Goal: Task Accomplishment & Management: Use online tool/utility

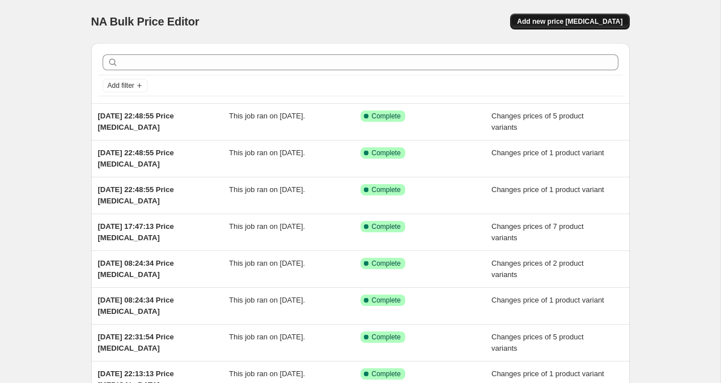
click at [595, 20] on span "Add new price [MEDICAL_DATA]" at bounding box center [569, 21] width 105 height 9
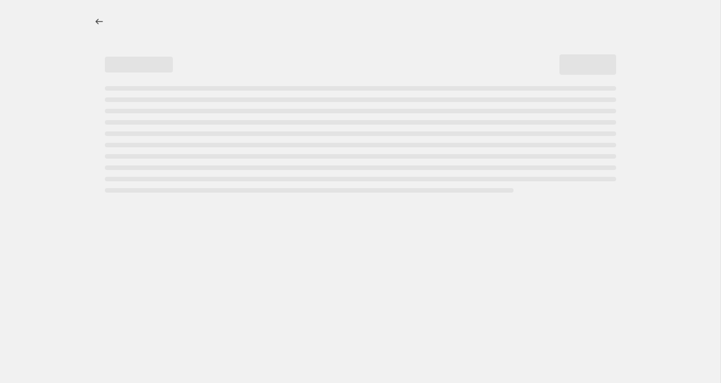
select select "percentage"
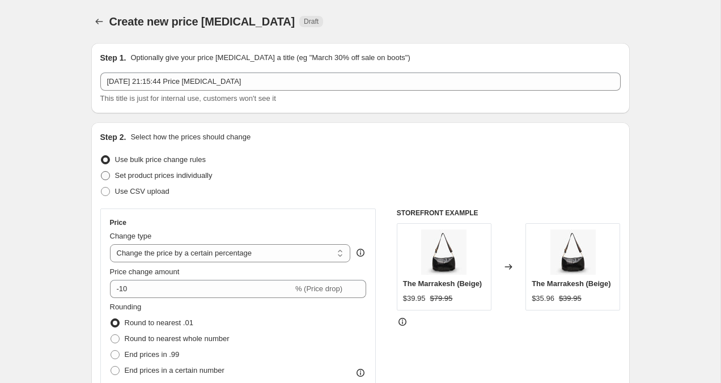
click at [105, 173] on span at bounding box center [105, 175] width 9 height 9
click at [101, 172] on input "Set product prices individually" at bounding box center [101, 171] width 1 height 1
radio input "true"
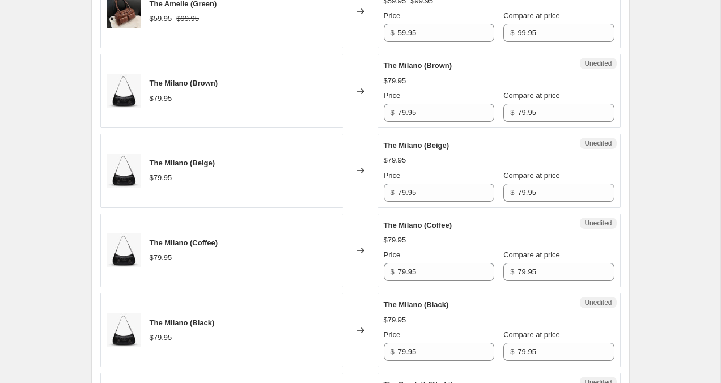
scroll to position [1861, 0]
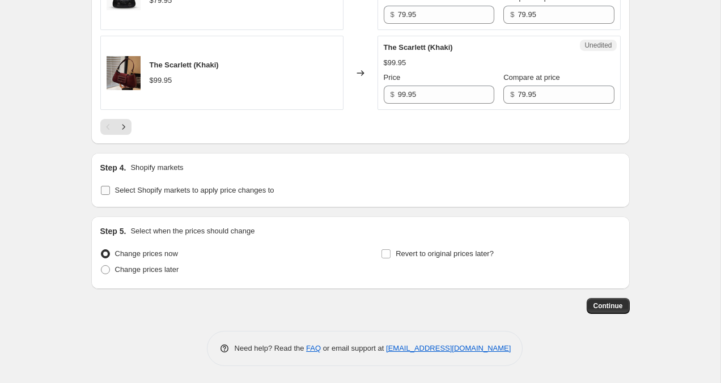
click at [105, 186] on input "Select Shopify markets to apply price changes to" at bounding box center [105, 190] width 9 height 9
checkbox input "true"
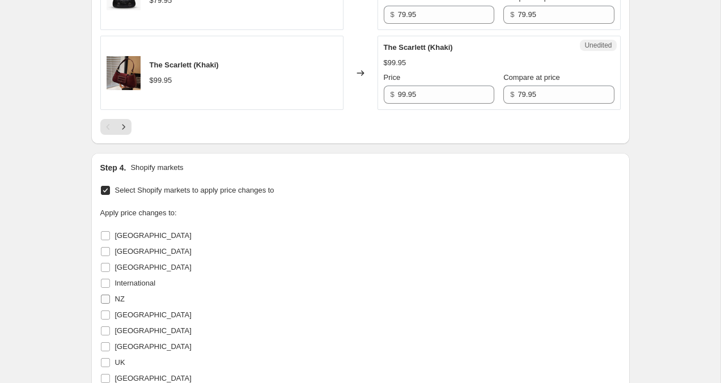
scroll to position [1885, 0]
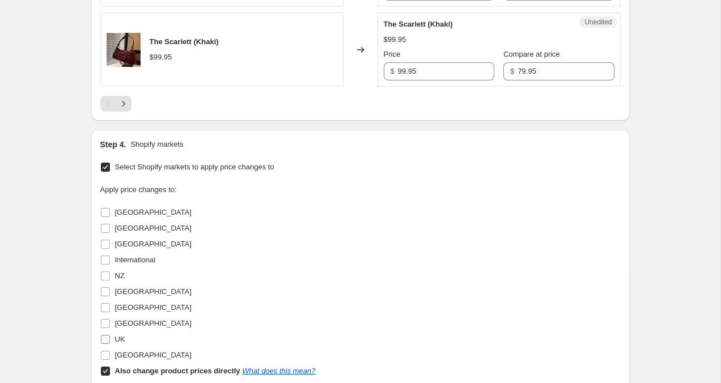
click at [105, 338] on input "UK" at bounding box center [105, 339] width 9 height 9
checkbox input "true"
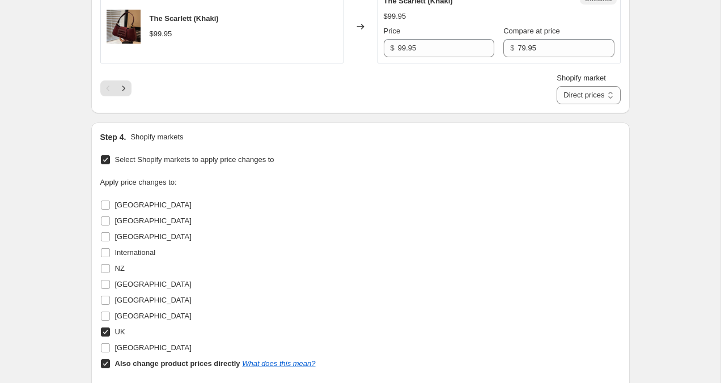
click at [105, 362] on input "Also change product prices directly What does this mean?" at bounding box center [105, 363] width 9 height 9
checkbox input "false"
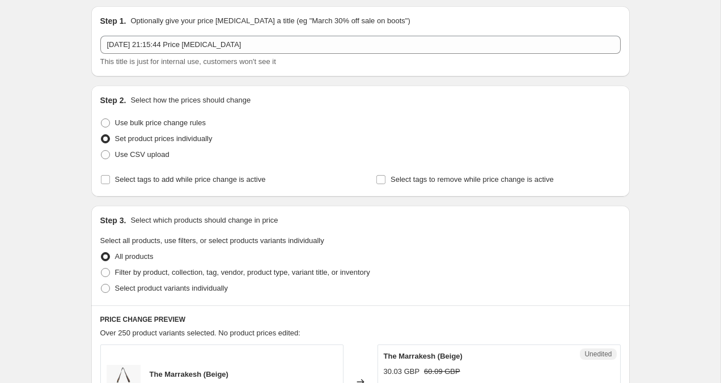
scroll to position [0, 0]
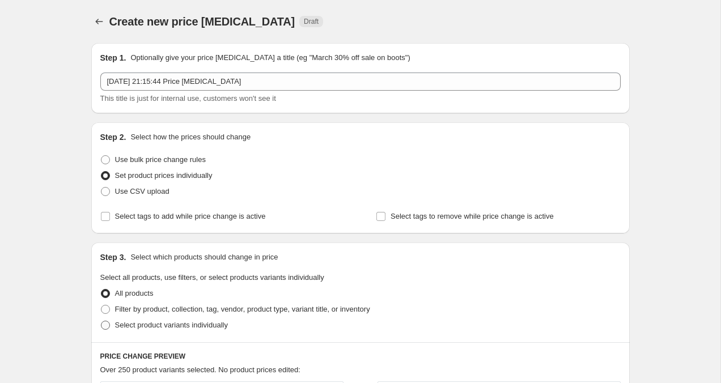
click at [105, 329] on span at bounding box center [105, 325] width 9 height 9
click at [101, 321] on input "Select product variants individually" at bounding box center [101, 321] width 1 height 1
radio input "true"
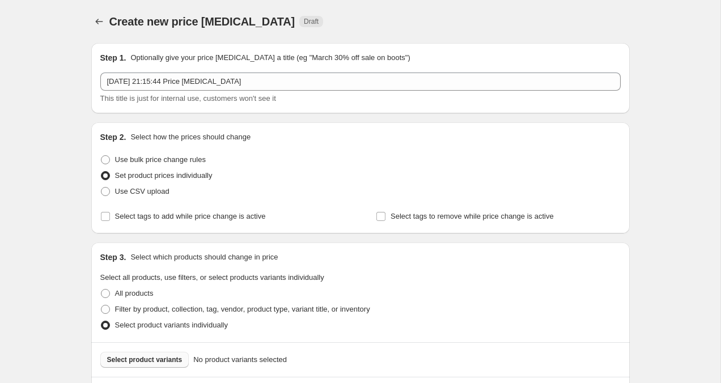
click at [142, 362] on span "Select product variants" at bounding box center [144, 359] width 75 height 9
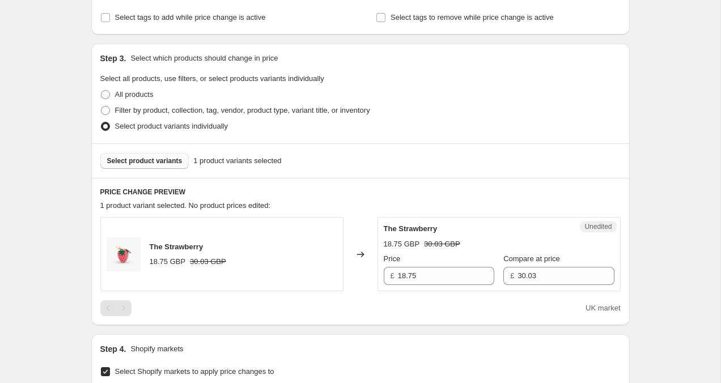
scroll to position [155, 0]
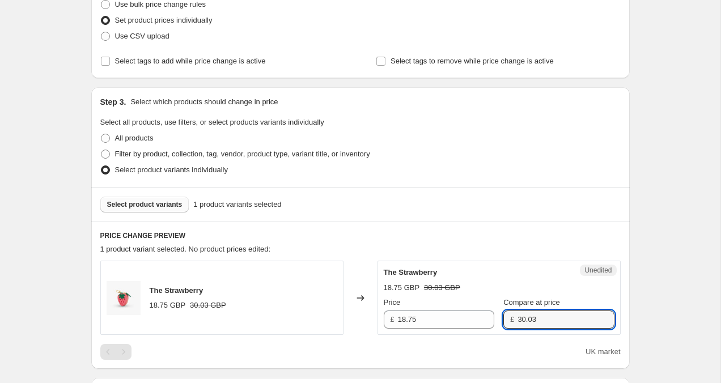
drag, startPoint x: 538, startPoint y: 319, endPoint x: 499, endPoint y: 318, distance: 39.7
click at [503, 318] on div "£ 30.03" at bounding box center [558, 320] width 110 height 18
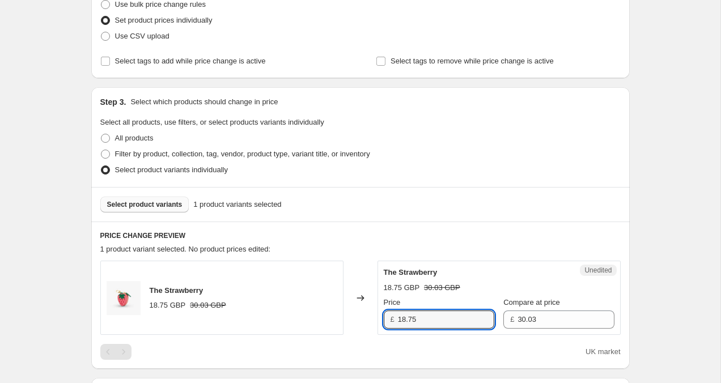
drag, startPoint x: 420, startPoint y: 322, endPoint x: 376, endPoint y: 318, distance: 44.4
click at [376, 318] on div "The Strawberry 18.75 GBP 30.03 GBP Changed to Unedited The Strawberry 18.75 GBP…" at bounding box center [360, 298] width 520 height 74
type input "14.95"
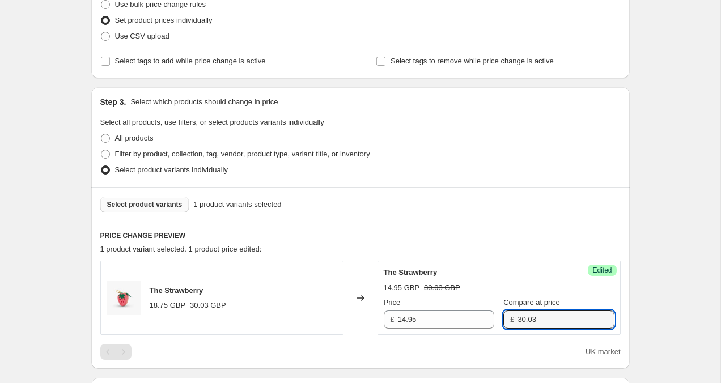
drag, startPoint x: 536, startPoint y: 320, endPoint x: 503, endPoint y: 320, distance: 32.9
click at [503, 320] on div "£ 30.03" at bounding box center [558, 320] width 110 height 18
type input "19.95"
click at [661, 209] on div "Create new price [MEDICAL_DATA]. This page is ready Create new price [MEDICAL_D…" at bounding box center [360, 339] width 720 height 988
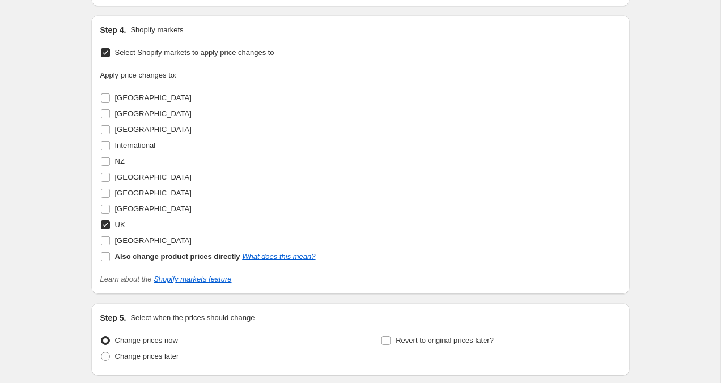
scroll to position [605, 0]
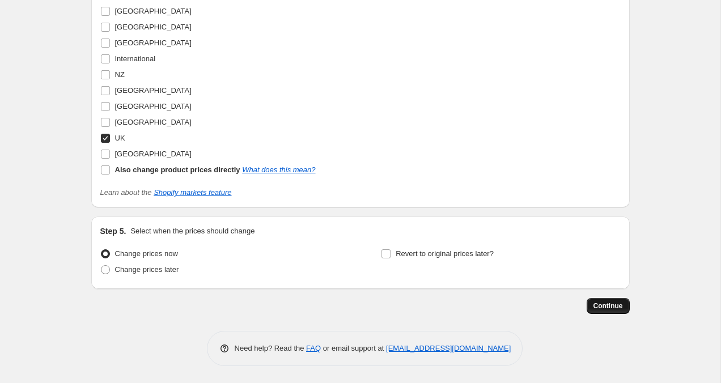
click at [611, 305] on span "Continue" at bounding box center [607, 305] width 29 height 9
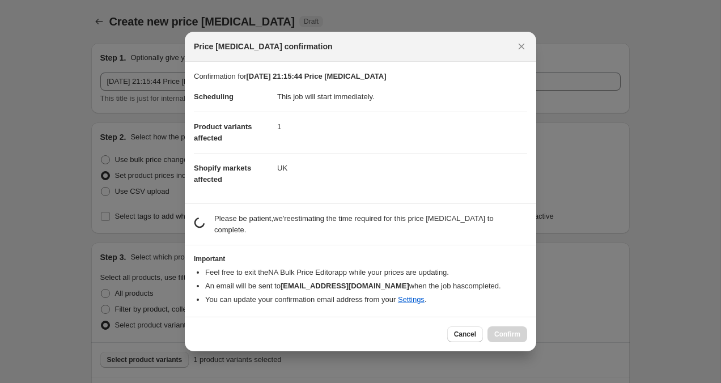
scroll to position [0, 0]
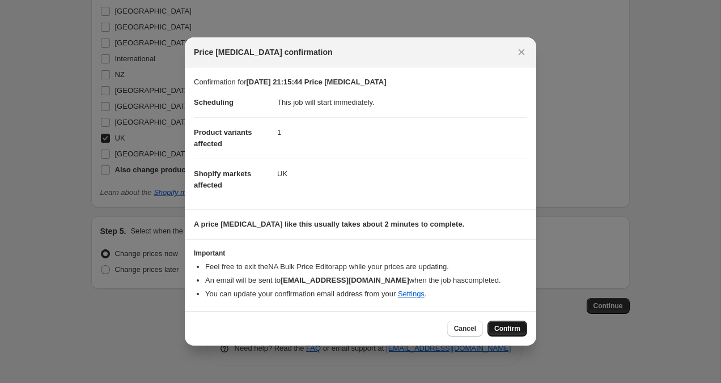
click at [500, 325] on span "Confirm" at bounding box center [507, 328] width 26 height 9
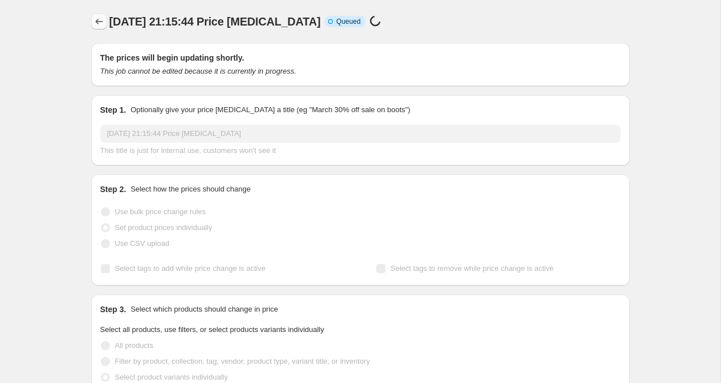
click at [99, 22] on icon "Price change jobs" at bounding box center [98, 21] width 11 height 11
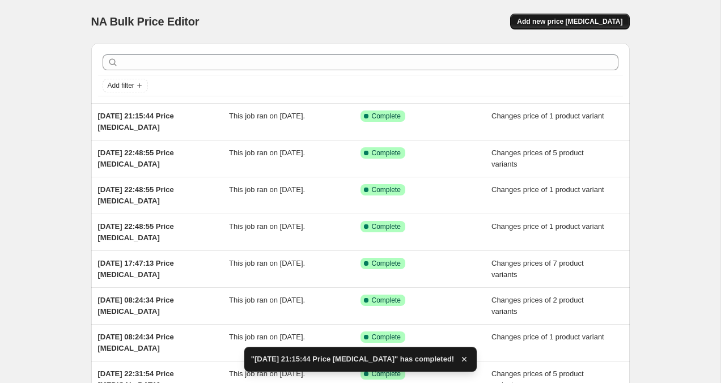
click at [601, 22] on span "Add new price [MEDICAL_DATA]" at bounding box center [569, 21] width 105 height 9
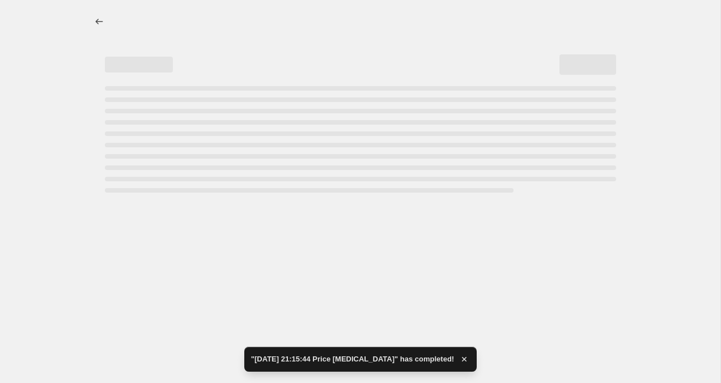
select select "percentage"
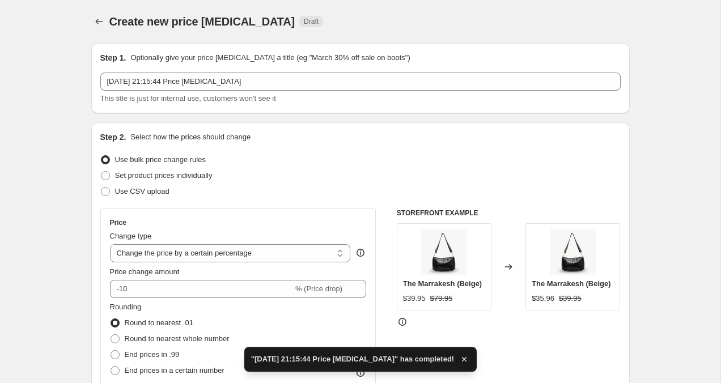
click at [99, 176] on div "Step 2. Select how the prices should change Use bulk price change rules Set pro…" at bounding box center [360, 321] width 538 height 398
click at [103, 181] on label "Set product prices individually" at bounding box center [156, 176] width 112 height 16
click at [101, 172] on input "Set product prices individually" at bounding box center [101, 171] width 1 height 1
radio input "true"
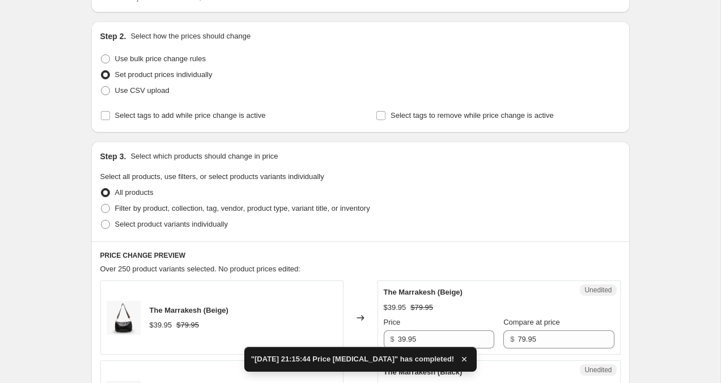
scroll to position [112, 0]
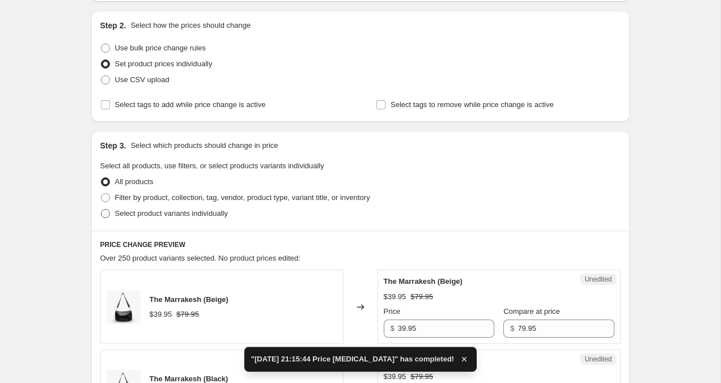
click at [106, 213] on span at bounding box center [105, 213] width 9 height 9
click at [101, 210] on input "Select product variants individually" at bounding box center [101, 209] width 1 height 1
radio input "true"
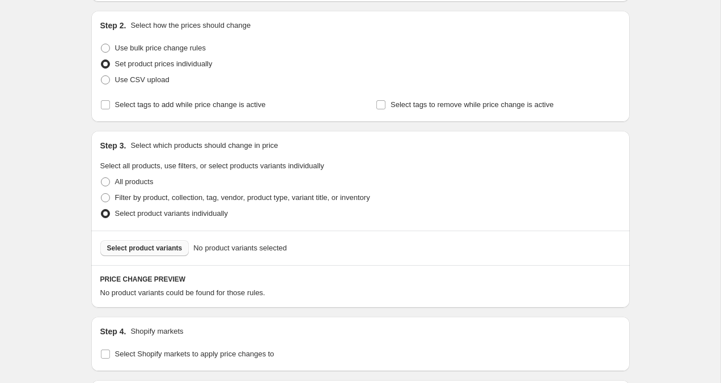
click at [166, 250] on span "Select product variants" at bounding box center [144, 248] width 75 height 9
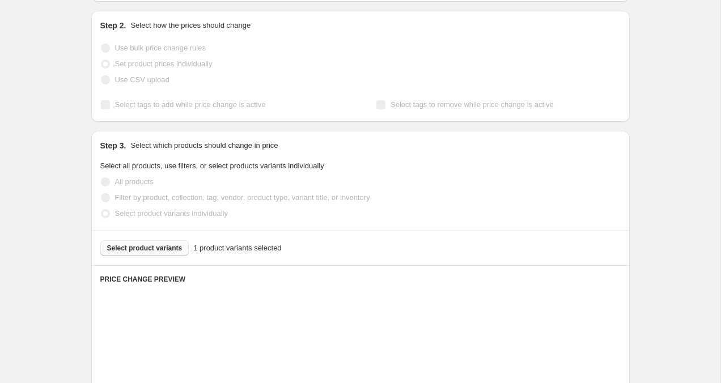
scroll to position [380, 0]
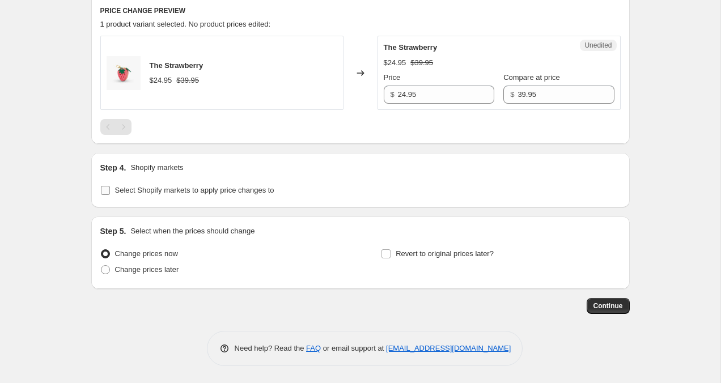
click at [107, 195] on span at bounding box center [105, 190] width 10 height 10
click at [107, 195] on input "Select Shopify markets to apply price changes to" at bounding box center [105, 190] width 9 height 9
checkbox input "true"
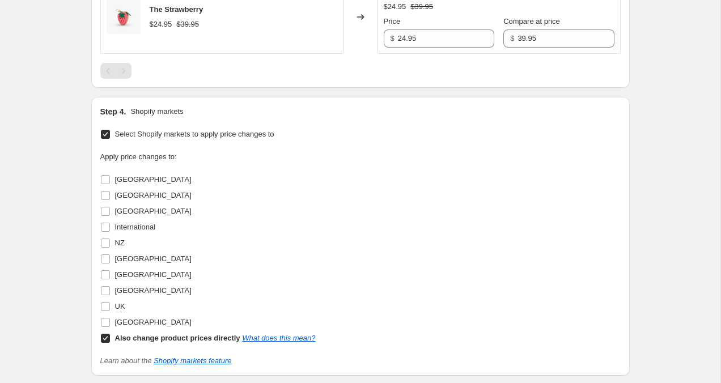
scroll to position [450, 0]
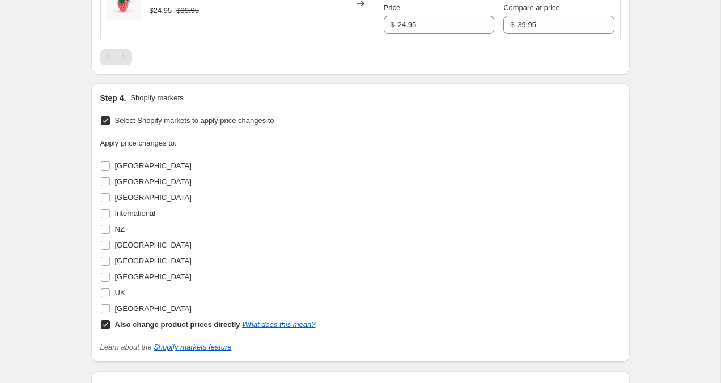
click at [103, 326] on input "Also change product prices directly What does this mean?" at bounding box center [105, 324] width 9 height 9
checkbox input "false"
click at [105, 181] on input "[GEOGRAPHIC_DATA]" at bounding box center [105, 181] width 9 height 9
checkbox input "true"
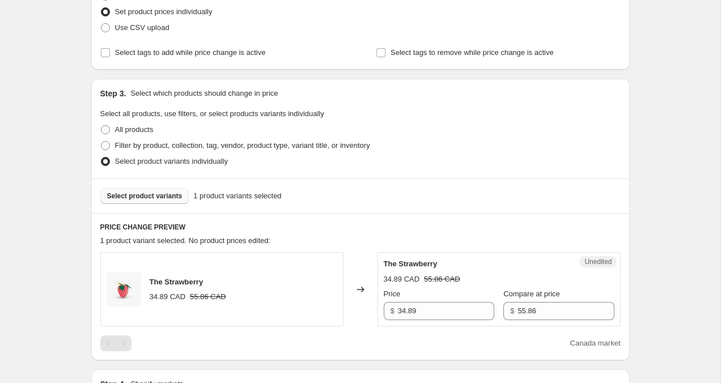
scroll to position [157, 0]
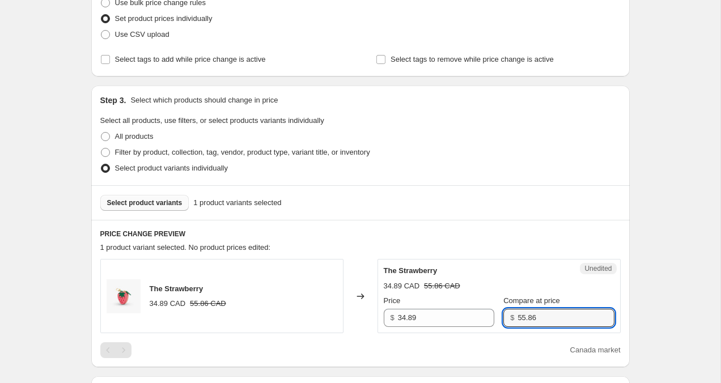
drag, startPoint x: 541, startPoint y: 316, endPoint x: 494, endPoint y: 316, distance: 47.0
click at [503, 316] on div "$ 55.86" at bounding box center [558, 318] width 110 height 18
type input "49.95"
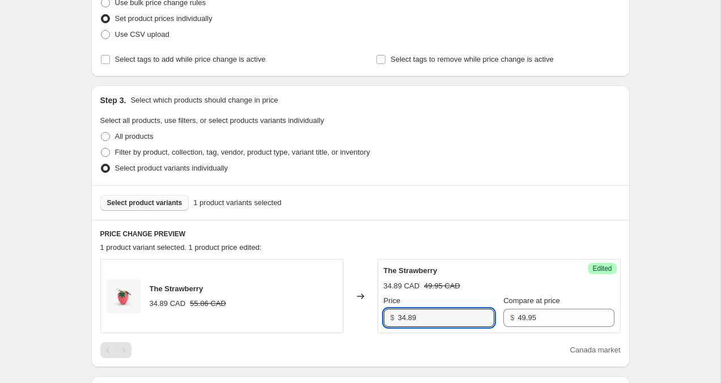
drag, startPoint x: 427, startPoint y: 319, endPoint x: 388, endPoint y: 318, distance: 39.1
click at [388, 318] on div "$ 34.89" at bounding box center [439, 318] width 110 height 18
click at [677, 321] on div "Create new price [MEDICAL_DATA]. This page is ready Create new price [MEDICAL_D…" at bounding box center [360, 337] width 720 height 988
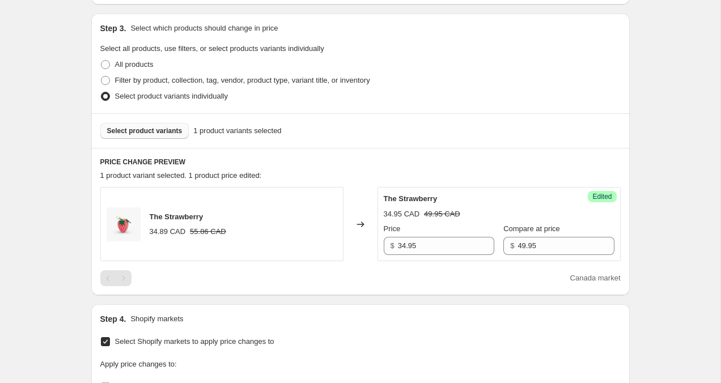
scroll to position [229, 0]
drag, startPoint x: 426, startPoint y: 243, endPoint x: 343, endPoint y: 243, distance: 82.7
click at [343, 243] on div "The Strawberry 34.89 CAD 55.86 CAD Changed to Success Edited The Strawberry 34.…" at bounding box center [360, 223] width 520 height 74
type input "29.95"
click at [665, 269] on div "Create new price [MEDICAL_DATA]. This page is ready Create new price [MEDICAL_D…" at bounding box center [360, 265] width 720 height 988
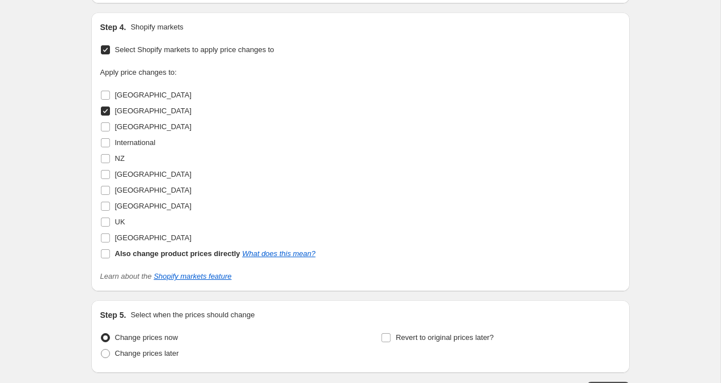
scroll to position [605, 0]
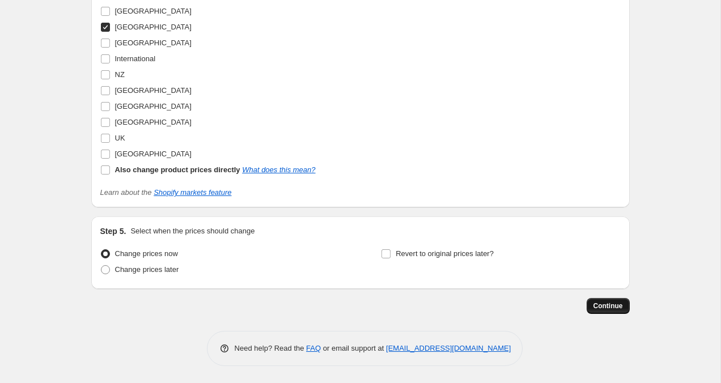
click at [624, 307] on button "Continue" at bounding box center [607, 306] width 43 height 16
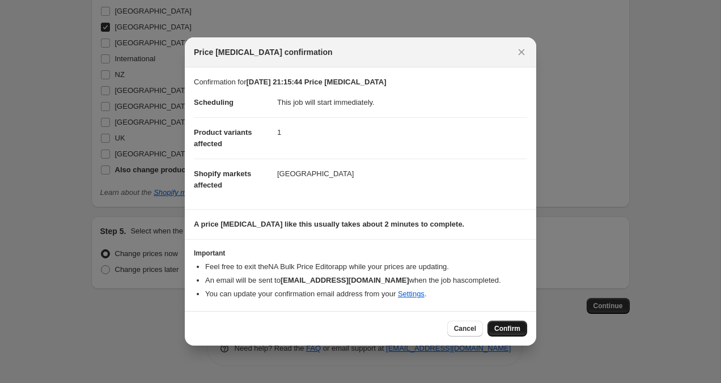
click at [499, 332] on span "Confirm" at bounding box center [507, 328] width 26 height 9
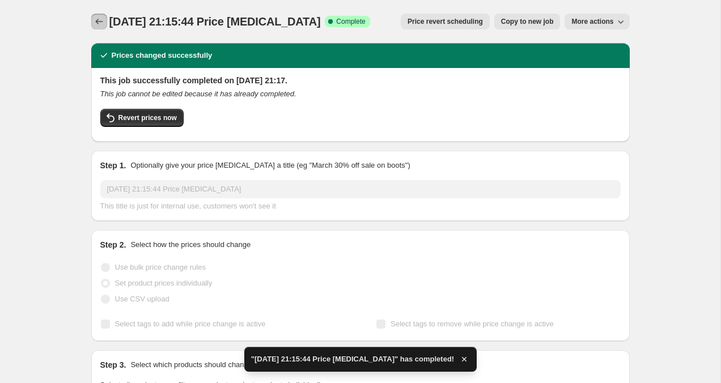
click at [104, 22] on button "Price change jobs" at bounding box center [99, 22] width 16 height 16
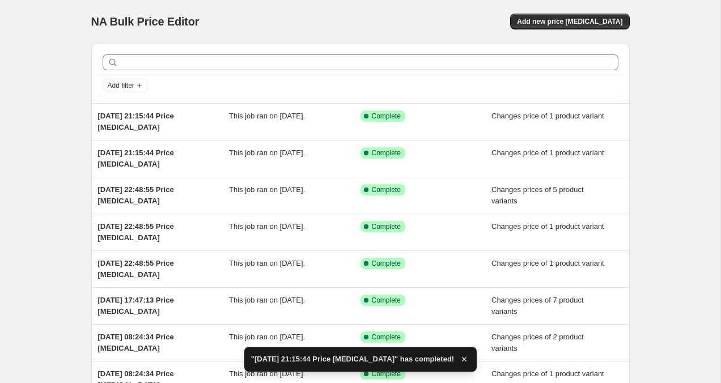
click at [594, 32] on div "NA Bulk Price Editor. This page is ready NA Bulk Price Editor Add new price [ME…" at bounding box center [360, 21] width 538 height 43
click at [594, 20] on span "Add new price [MEDICAL_DATA]" at bounding box center [569, 21] width 105 height 9
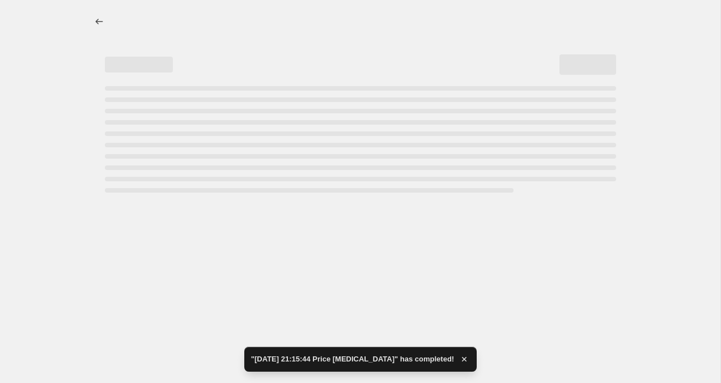
select select "percentage"
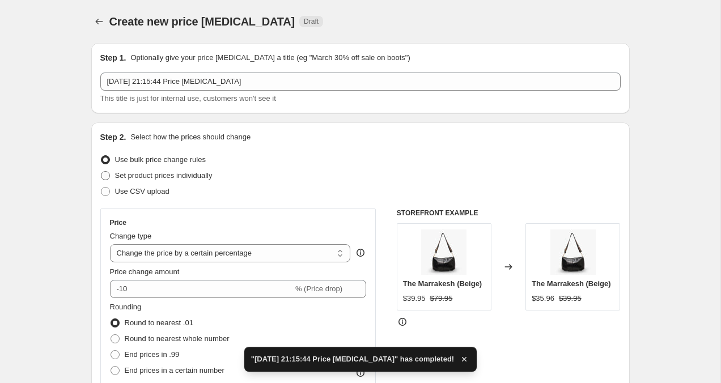
click at [113, 173] on label "Set product prices individually" at bounding box center [156, 176] width 112 height 16
click at [101, 172] on input "Set product prices individually" at bounding box center [101, 171] width 1 height 1
radio input "true"
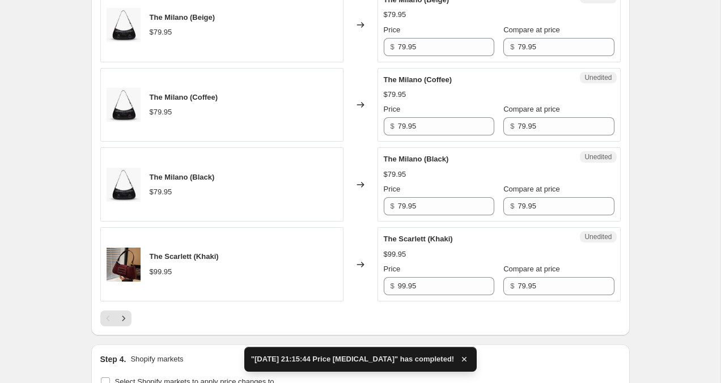
scroll to position [1706, 0]
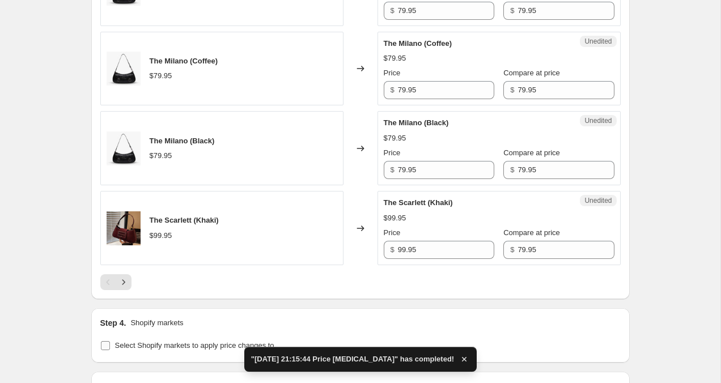
click at [109, 344] on input "Select Shopify markets to apply price changes to" at bounding box center [105, 345] width 9 height 9
checkbox input "true"
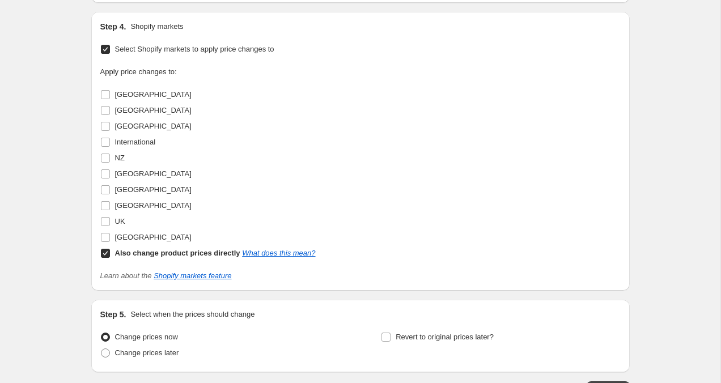
scroll to position [2018, 0]
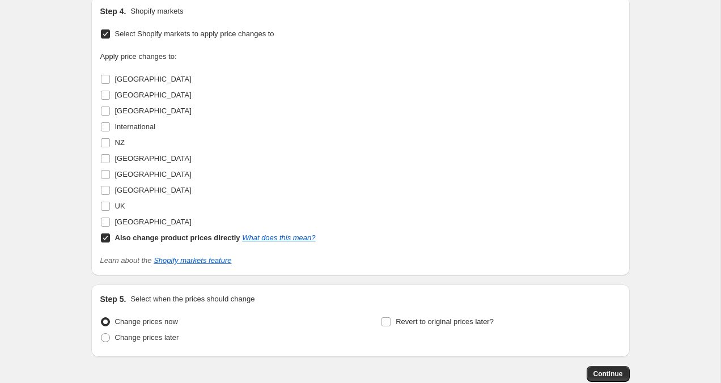
click at [107, 240] on input "Also change product prices directly What does this mean?" at bounding box center [105, 237] width 9 height 9
checkbox input "false"
click at [105, 113] on input "[GEOGRAPHIC_DATA]" at bounding box center [105, 111] width 9 height 9
checkbox input "true"
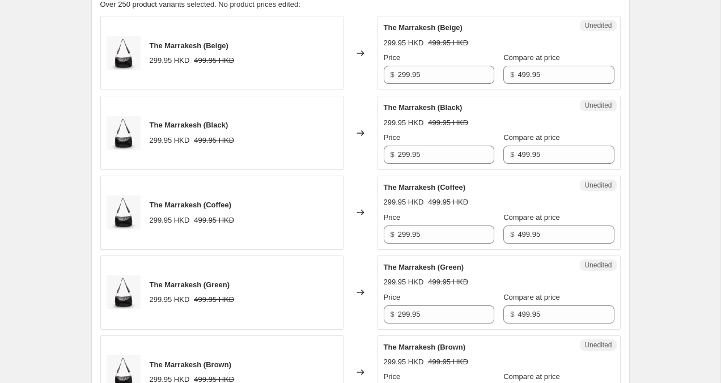
scroll to position [261, 0]
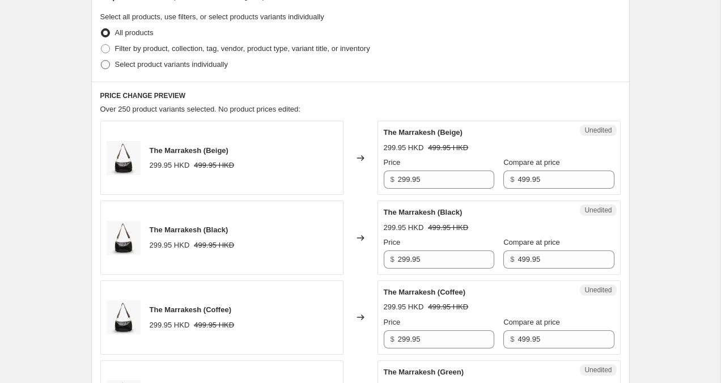
click at [108, 64] on span at bounding box center [105, 64] width 9 height 9
click at [101, 61] on input "Select product variants individually" at bounding box center [101, 60] width 1 height 1
radio input "true"
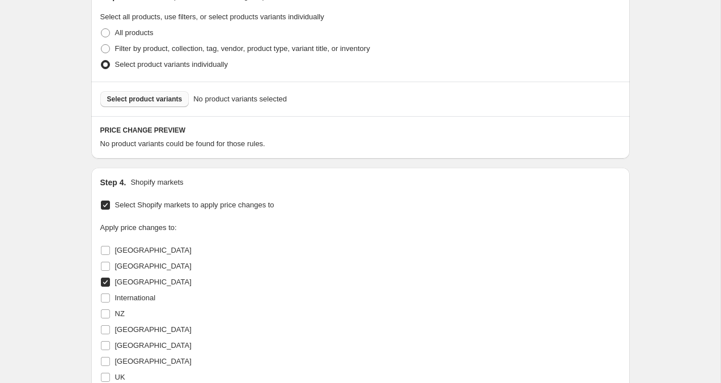
click at [164, 105] on button "Select product variants" at bounding box center [144, 99] width 89 height 16
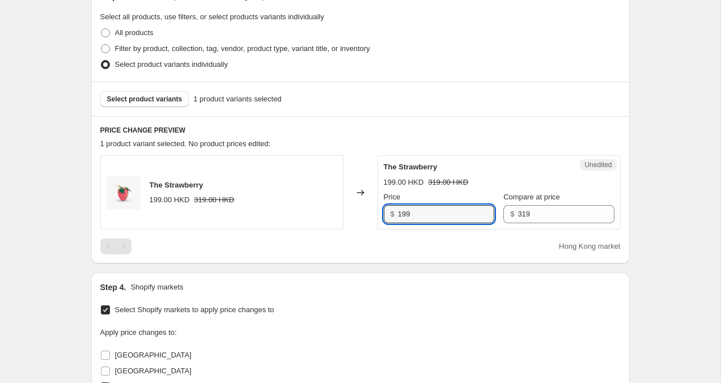
drag, startPoint x: 433, startPoint y: 216, endPoint x: 368, endPoint y: 206, distance: 66.0
click at [368, 206] on div "The Strawberry 199.00 HKD 319.00 HKD Changed to Unedited The Strawberry 199.00 …" at bounding box center [360, 192] width 520 height 74
type input "149.95"
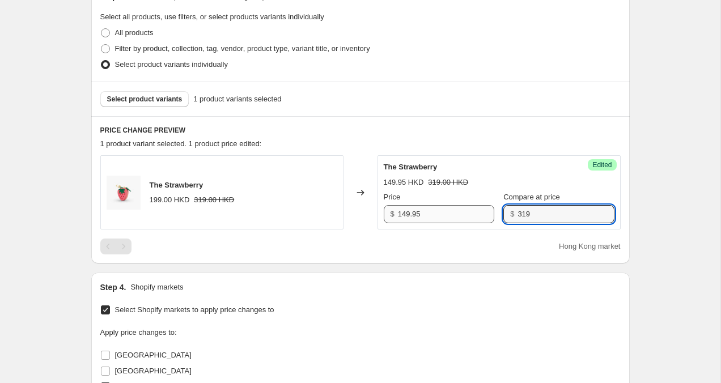
drag, startPoint x: 526, startPoint y: 216, endPoint x: 482, endPoint y: 216, distance: 44.2
click at [482, 216] on div "Price $ 149.95 Compare at price $ 319" at bounding box center [499, 208] width 231 height 32
drag, startPoint x: 514, startPoint y: 215, endPoint x: 498, endPoint y: 215, distance: 16.4
click at [503, 215] on div "$ 199.95" at bounding box center [558, 214] width 110 height 18
type input "249.95"
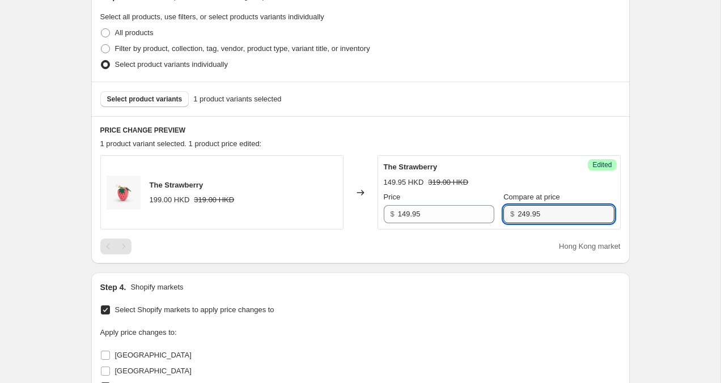
click at [703, 232] on div "Create new price [MEDICAL_DATA]. This page is ready Create new price [MEDICAL_D…" at bounding box center [360, 233] width 720 height 988
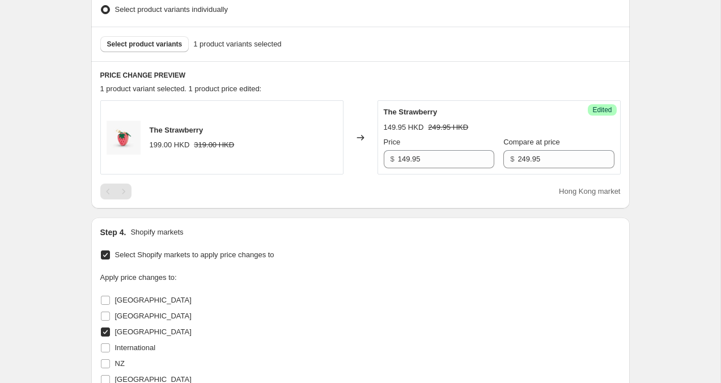
scroll to position [605, 0]
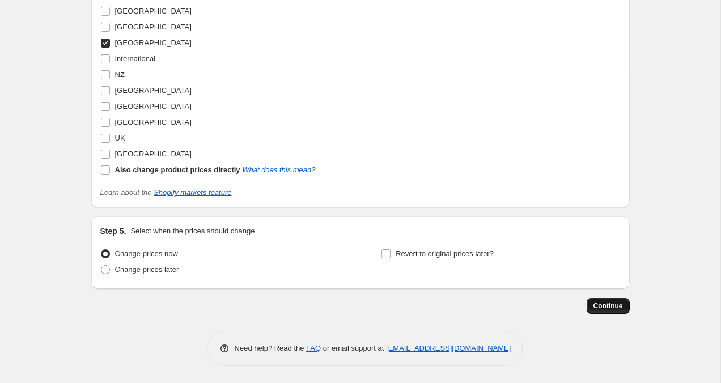
click at [616, 300] on button "Continue" at bounding box center [607, 306] width 43 height 16
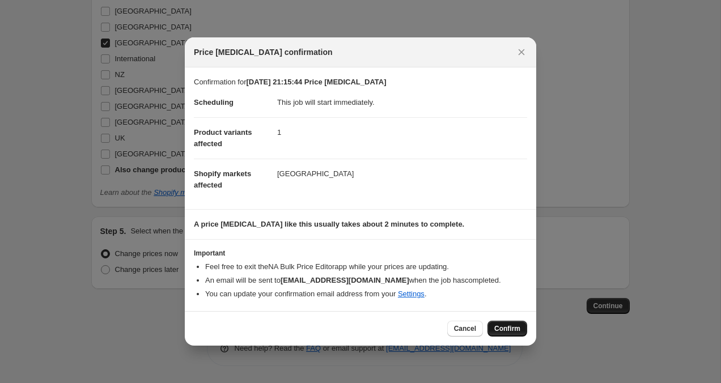
click at [507, 335] on button "Confirm" at bounding box center [507, 329] width 40 height 16
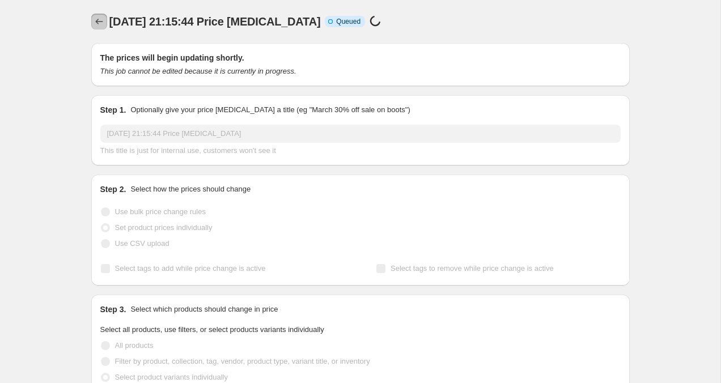
click at [101, 18] on icon "Price change jobs" at bounding box center [98, 21] width 11 height 11
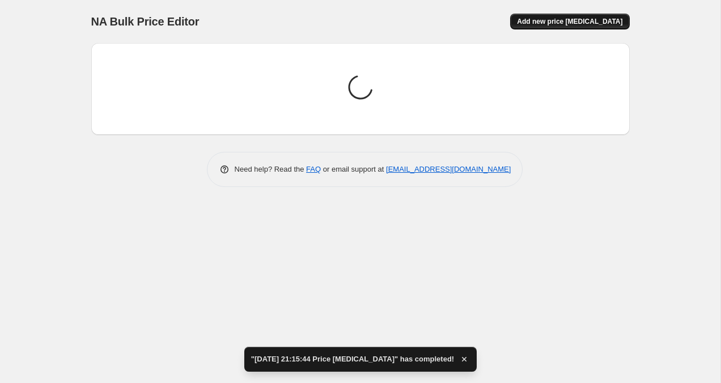
click at [599, 19] on span "Add new price [MEDICAL_DATA]" at bounding box center [569, 21] width 105 height 9
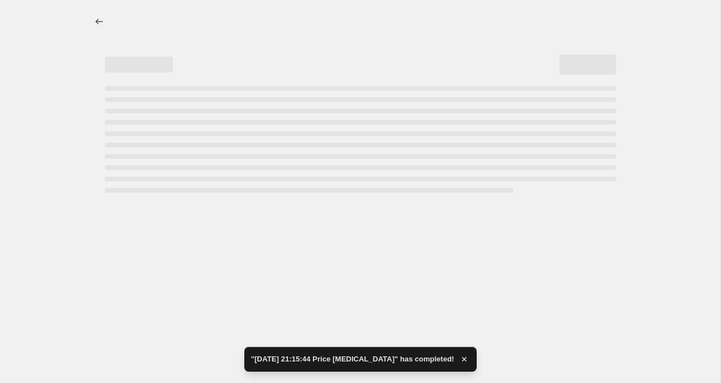
select select "percentage"
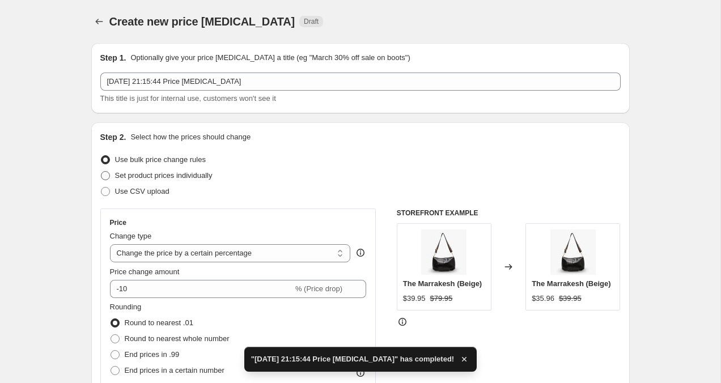
click at [105, 177] on span at bounding box center [105, 175] width 9 height 9
click at [101, 172] on input "Set product prices individually" at bounding box center [101, 171] width 1 height 1
radio input "true"
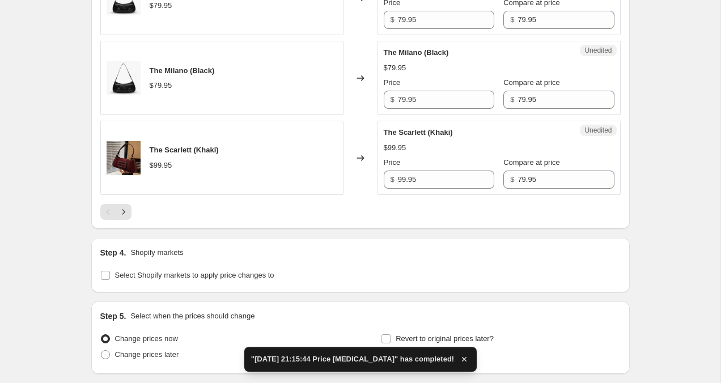
scroll to position [1795, 0]
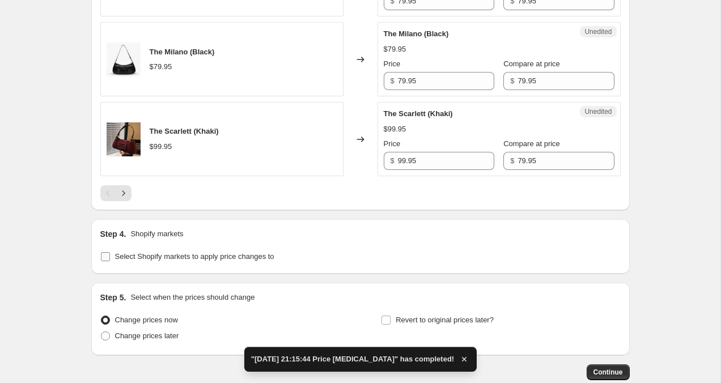
click at [103, 254] on input "Select Shopify markets to apply price changes to" at bounding box center [105, 256] width 9 height 9
checkbox input "true"
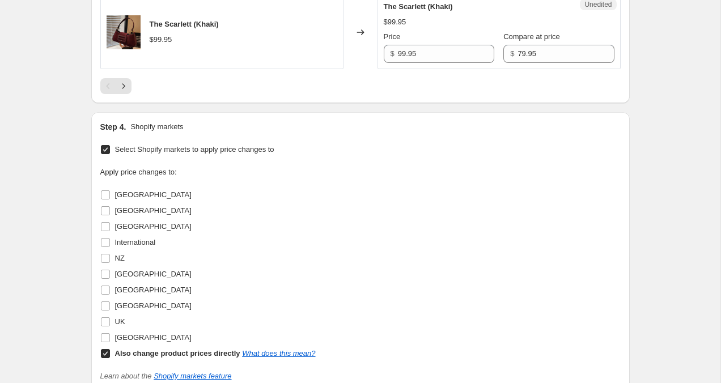
scroll to position [1913, 0]
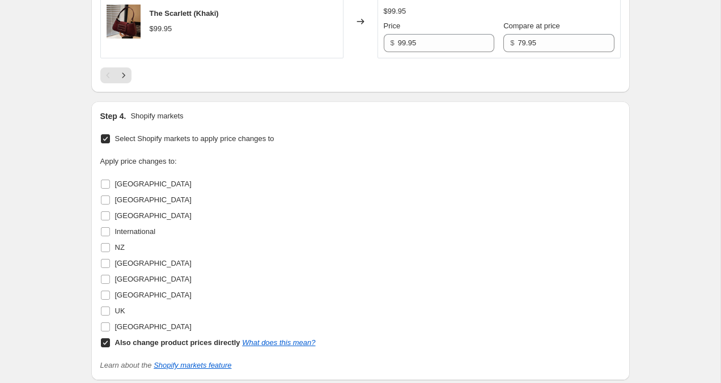
click at [105, 342] on input "Also change product prices directly What does this mean?" at bounding box center [105, 342] width 9 height 9
checkbox input "false"
click at [106, 294] on input "[GEOGRAPHIC_DATA]" at bounding box center [105, 295] width 9 height 9
checkbox input "true"
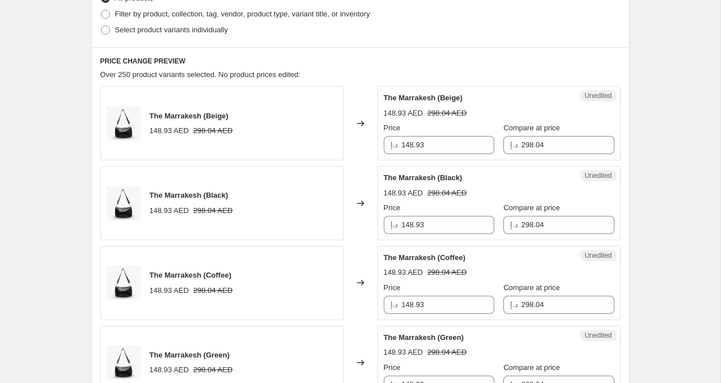
scroll to position [75, 0]
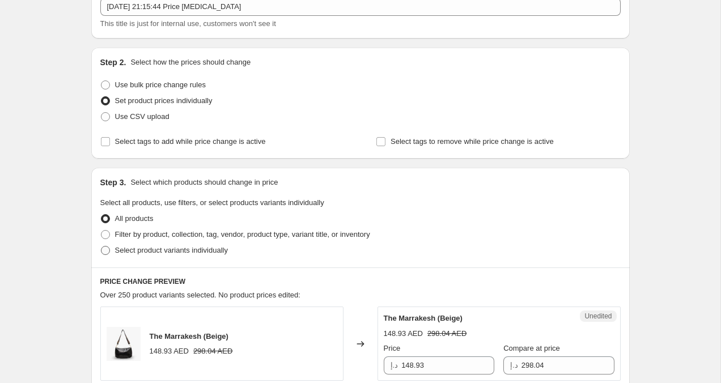
click at [106, 248] on span at bounding box center [105, 250] width 9 height 9
click at [101, 246] on input "Select product variants individually" at bounding box center [101, 246] width 1 height 1
radio input "true"
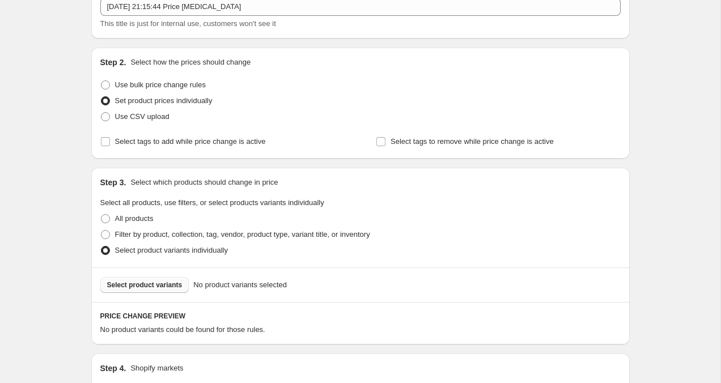
click at [127, 288] on span "Select product variants" at bounding box center [144, 284] width 75 height 9
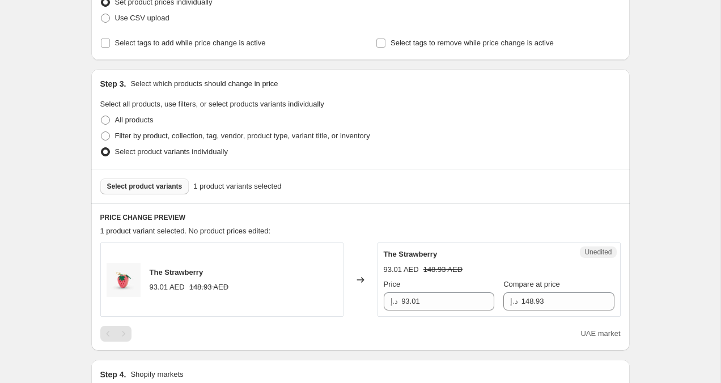
scroll to position [222, 0]
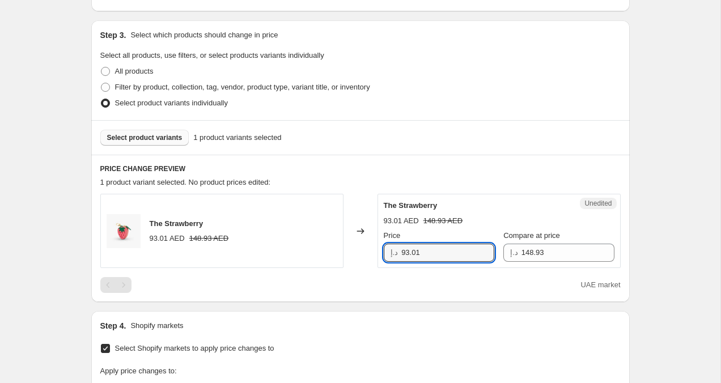
drag, startPoint x: 430, startPoint y: 253, endPoint x: 390, endPoint y: 251, distance: 39.2
click at [390, 251] on div "د.إ 93.01" at bounding box center [439, 253] width 110 height 18
type input "99.95"
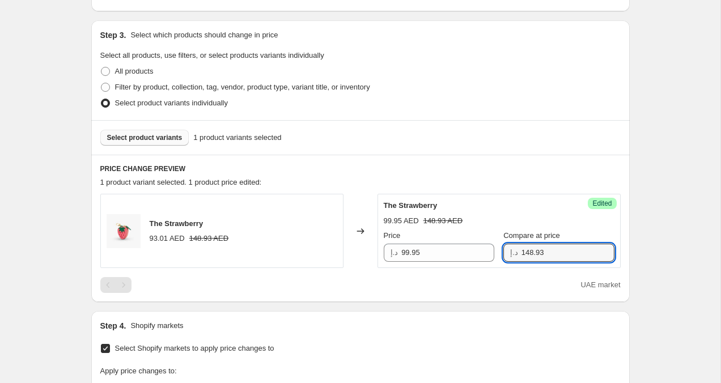
drag, startPoint x: 571, startPoint y: 252, endPoint x: 505, endPoint y: 246, distance: 66.0
click at [505, 247] on div "د.إ 148.93" at bounding box center [558, 253] width 110 height 18
type input "149.95"
click at [715, 241] on div "Create new price [MEDICAL_DATA]. This page is ready Create new price [MEDICAL_D…" at bounding box center [360, 272] width 720 height 988
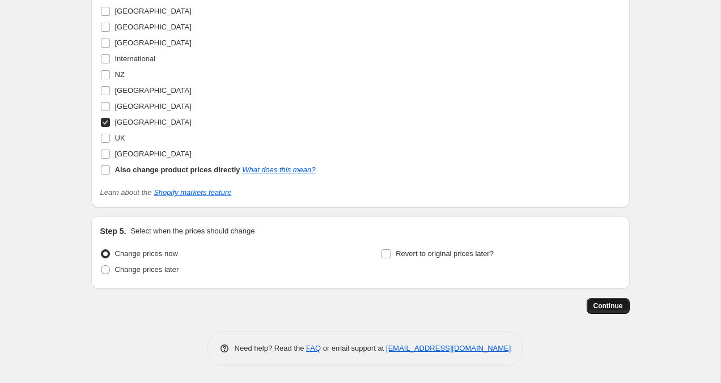
click at [618, 306] on span "Continue" at bounding box center [607, 305] width 29 height 9
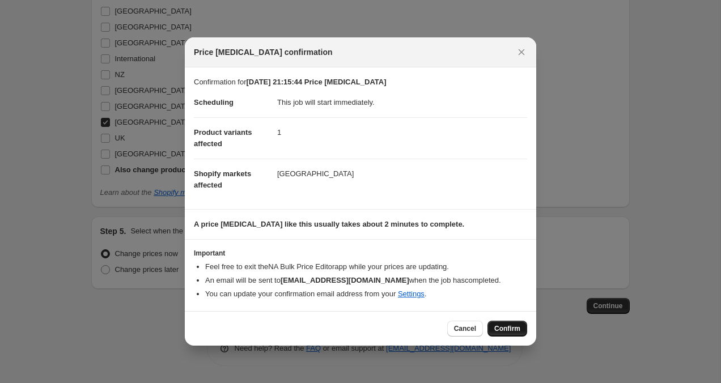
click at [500, 326] on span "Confirm" at bounding box center [507, 328] width 26 height 9
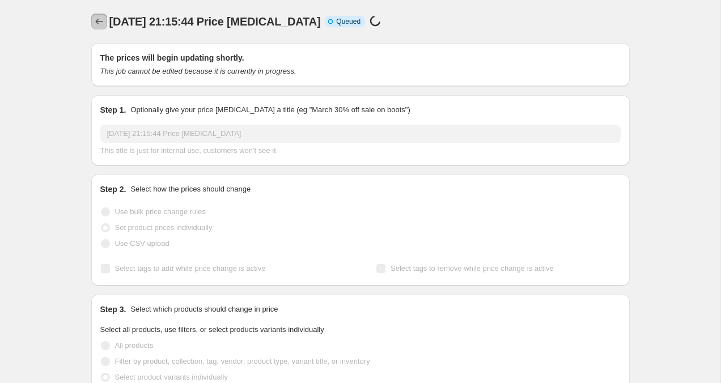
click at [103, 15] on button "Price change jobs" at bounding box center [99, 22] width 16 height 16
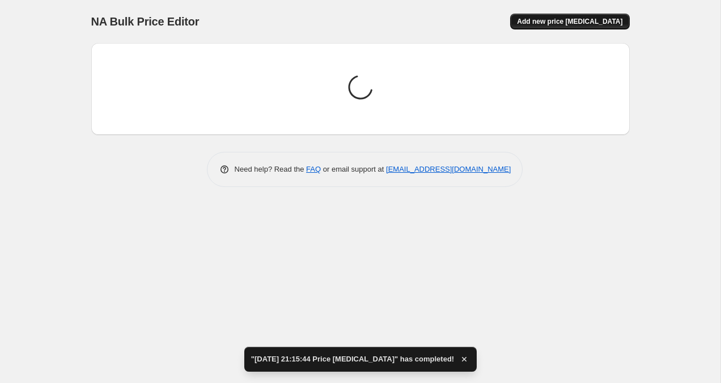
click at [584, 21] on span "Add new price [MEDICAL_DATA]" at bounding box center [569, 21] width 105 height 9
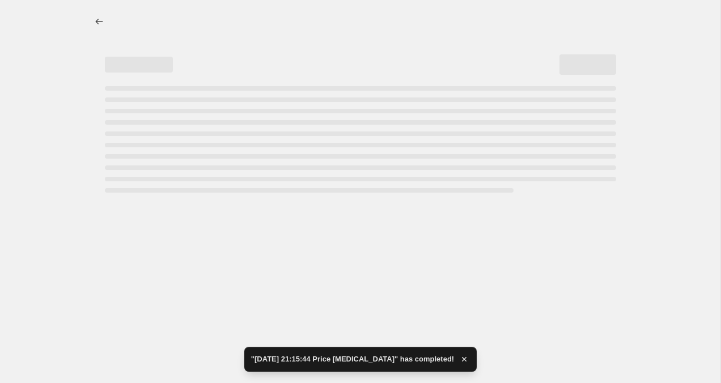
select select "percentage"
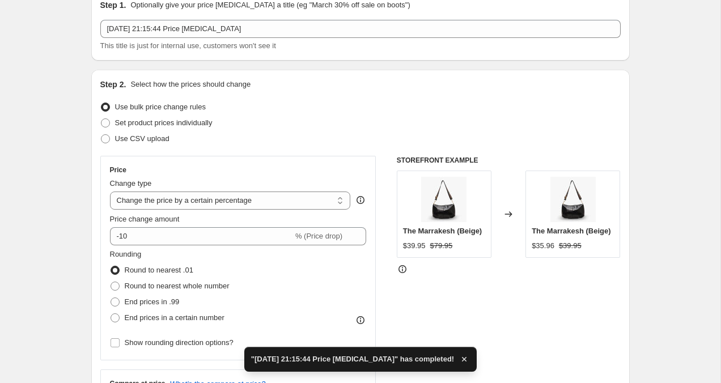
scroll to position [52, 0]
click at [104, 127] on span at bounding box center [105, 123] width 9 height 9
click at [101, 120] on input "Set product prices individually" at bounding box center [101, 119] width 1 height 1
radio input "true"
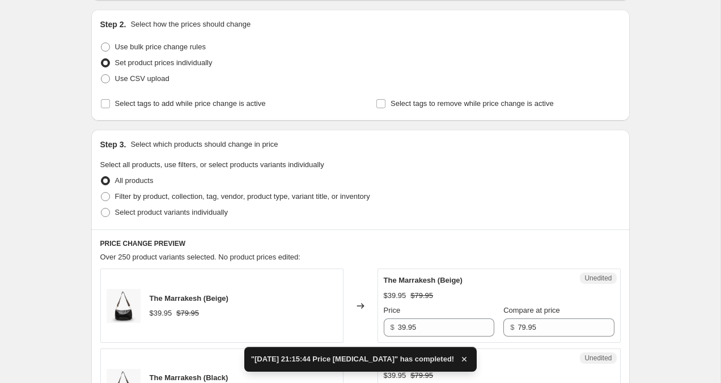
scroll to position [210, 0]
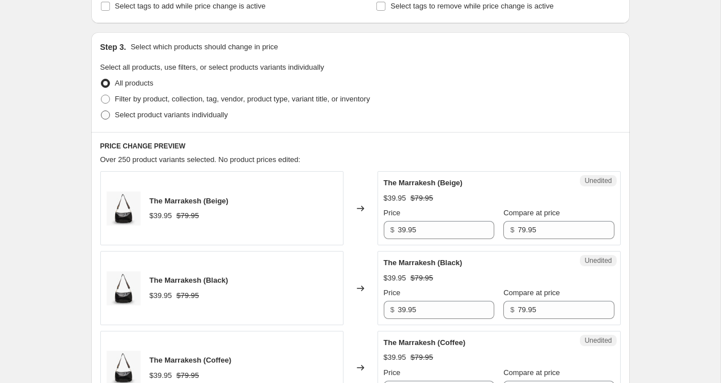
click at [104, 116] on span at bounding box center [105, 114] width 9 height 9
click at [101, 111] on input "Select product variants individually" at bounding box center [101, 110] width 1 height 1
radio input "true"
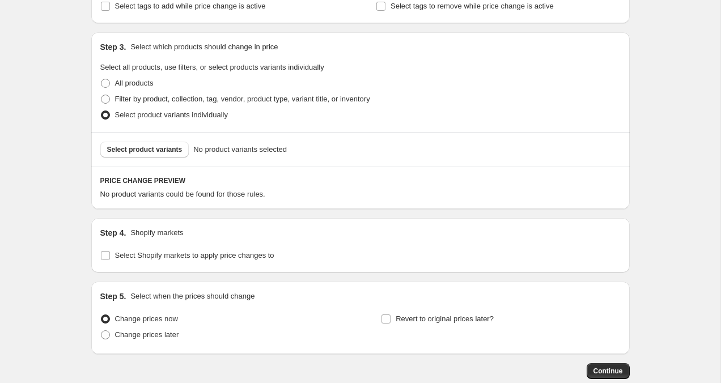
click at [142, 150] on span "Select product variants" at bounding box center [144, 149] width 75 height 9
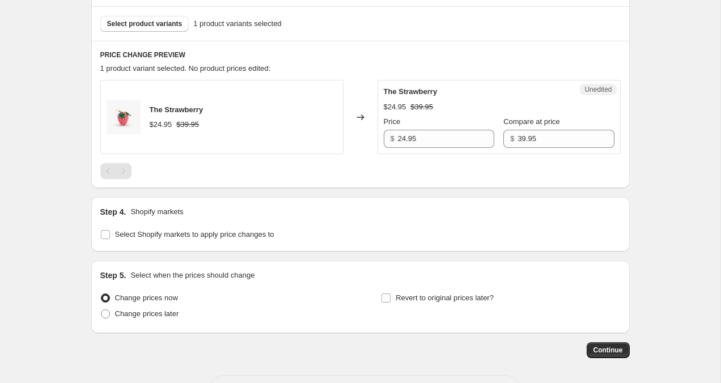
scroll to position [380, 0]
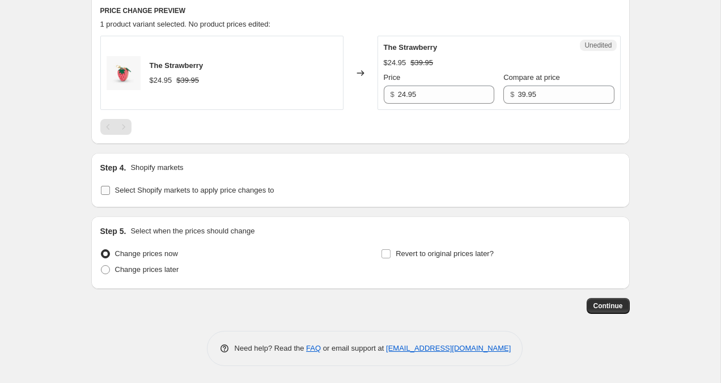
click at [107, 185] on span at bounding box center [105, 190] width 10 height 10
click at [107, 186] on input "Select Shopify markets to apply price changes to" at bounding box center [105, 190] width 9 height 9
checkbox input "true"
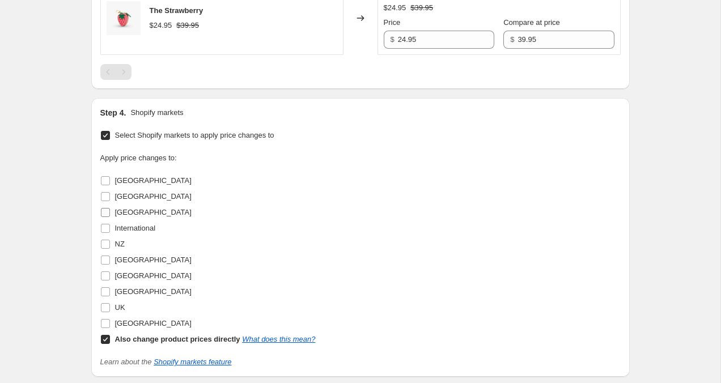
scroll to position [439, 0]
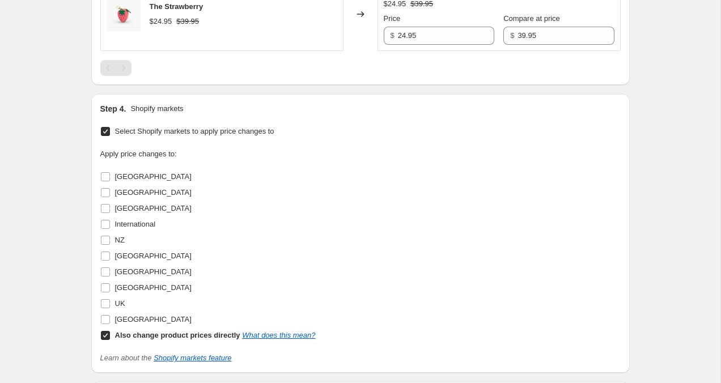
click at [109, 335] on input "Also change product prices directly What does this mean?" at bounding box center [105, 335] width 9 height 9
checkbox input "false"
click at [104, 258] on input "[GEOGRAPHIC_DATA]" at bounding box center [105, 256] width 9 height 9
checkbox input "true"
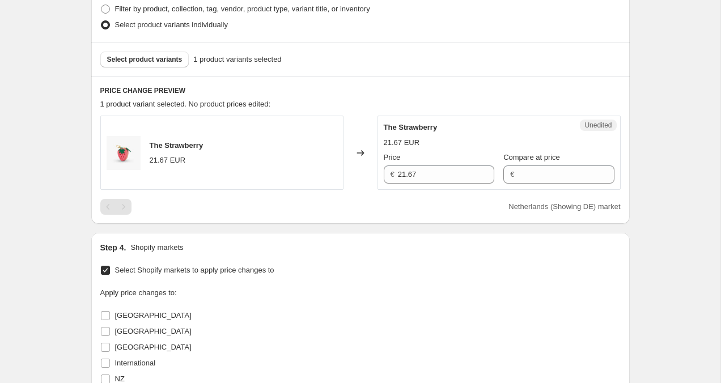
scroll to position [298, 0]
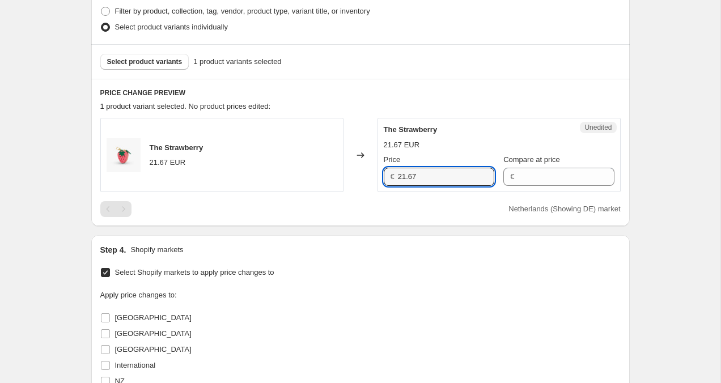
drag, startPoint x: 427, startPoint y: 178, endPoint x: 387, endPoint y: 178, distance: 39.7
click at [387, 178] on div "€ 21.67" at bounding box center [439, 177] width 110 height 18
type input "19.95"
click at [525, 178] on input "Compare at price" at bounding box center [565, 177] width 96 height 18
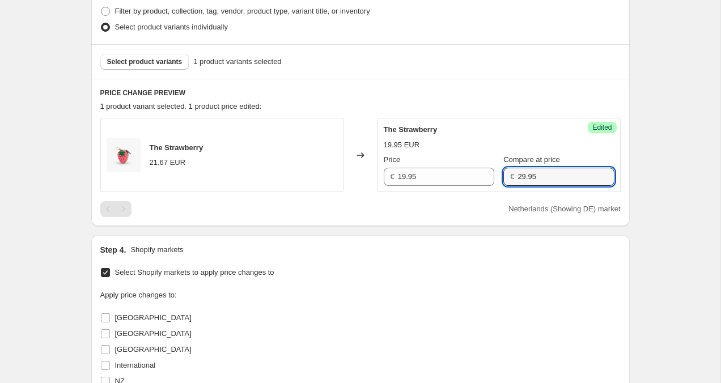
type input "29.95"
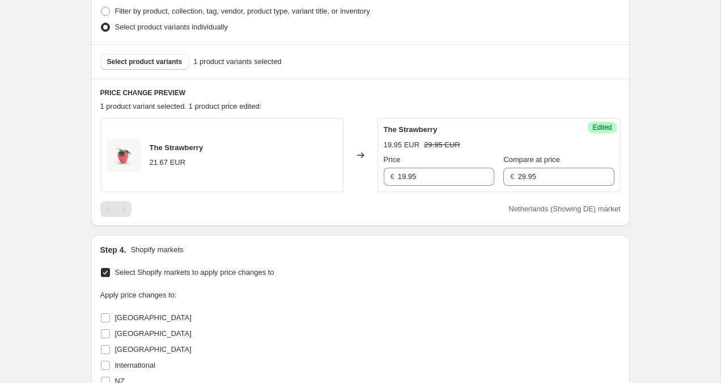
click at [671, 185] on div "Create new price [MEDICAL_DATA]. This page is ready Create new price [MEDICAL_D…" at bounding box center [360, 196] width 720 height 988
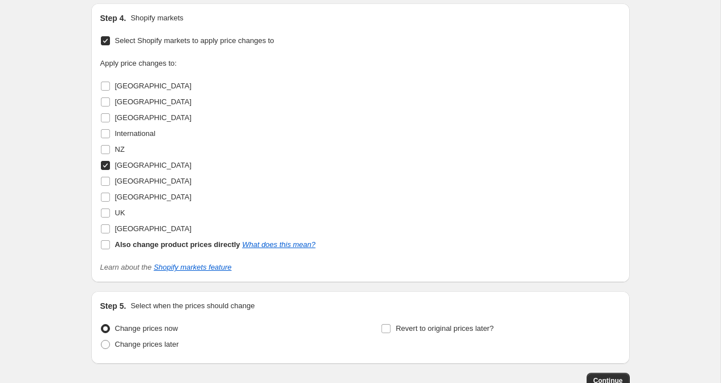
scroll to position [605, 0]
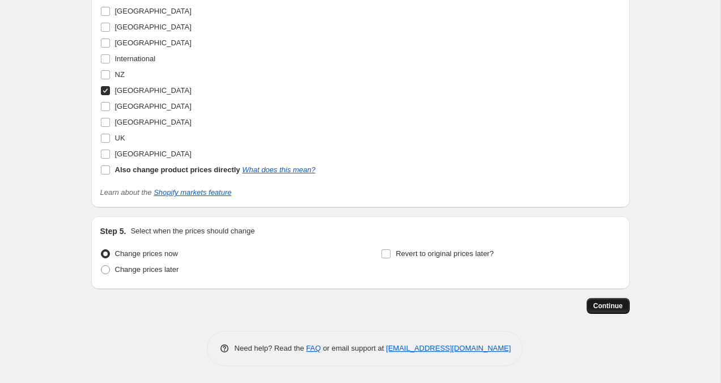
click at [613, 308] on span "Continue" at bounding box center [607, 305] width 29 height 9
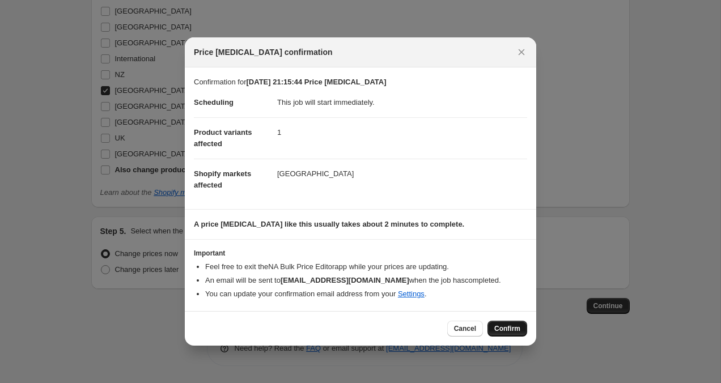
click at [505, 330] on span "Confirm" at bounding box center [507, 328] width 26 height 9
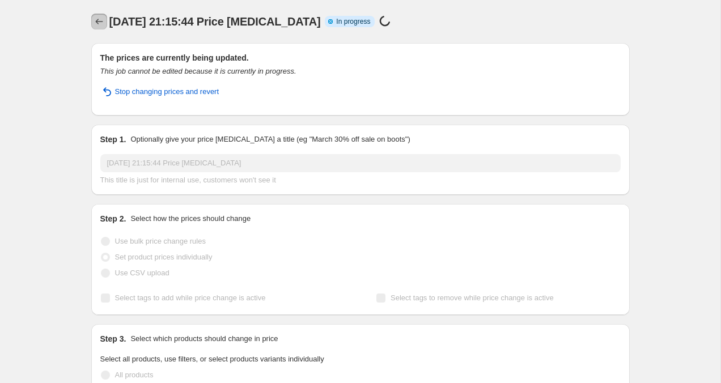
click at [94, 22] on icon "Price change jobs" at bounding box center [98, 21] width 11 height 11
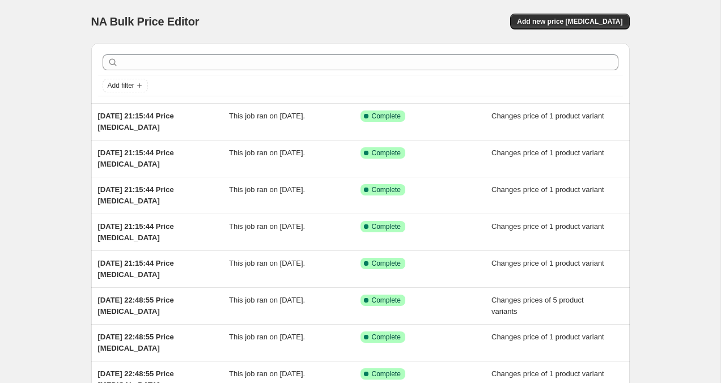
click at [579, 32] on div "NA Bulk Price Editor. This page is ready NA Bulk Price Editor Add new price [ME…" at bounding box center [360, 21] width 538 height 43
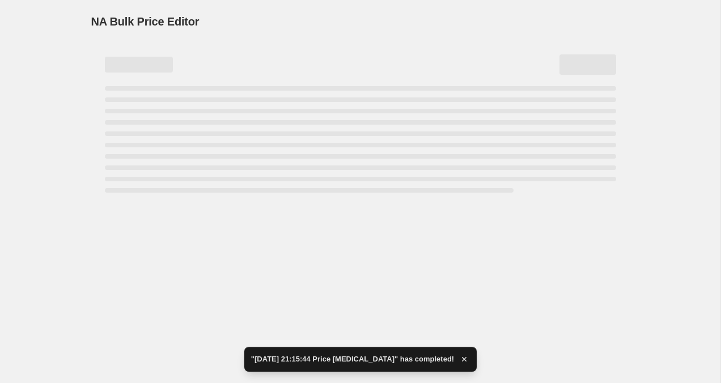
click at [579, 23] on div "NA Bulk Price Editor" at bounding box center [360, 22] width 538 height 16
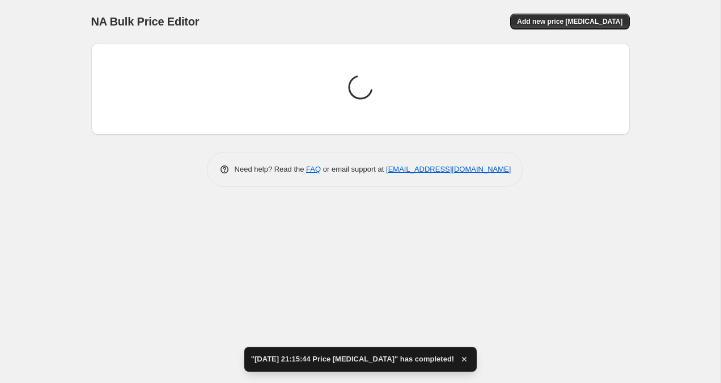
click at [579, 23] on span "Add new price [MEDICAL_DATA]" at bounding box center [569, 21] width 105 height 9
select select "percentage"
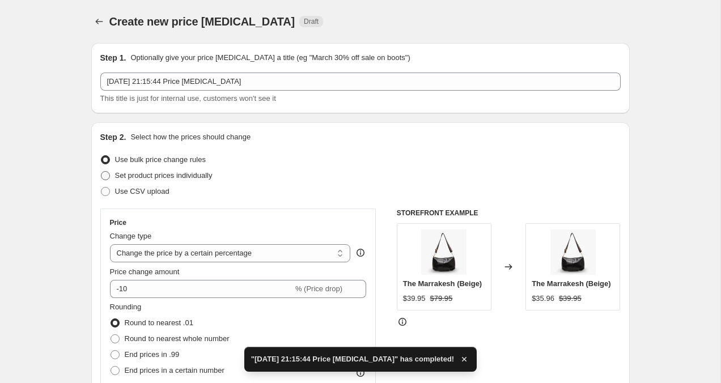
click at [109, 177] on span at bounding box center [105, 176] width 10 height 10
click at [101, 172] on input "Set product prices individually" at bounding box center [101, 171] width 1 height 1
radio input "true"
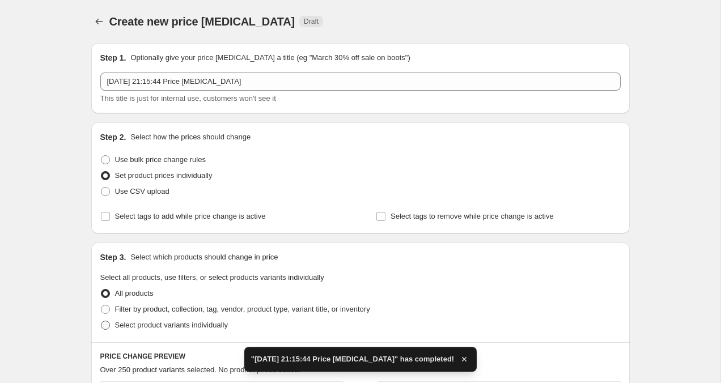
click at [103, 324] on span at bounding box center [105, 325] width 9 height 9
click at [101, 321] on input "Select product variants individually" at bounding box center [101, 321] width 1 height 1
radio input "true"
click at [142, 355] on button "Select product variants" at bounding box center [144, 360] width 89 height 16
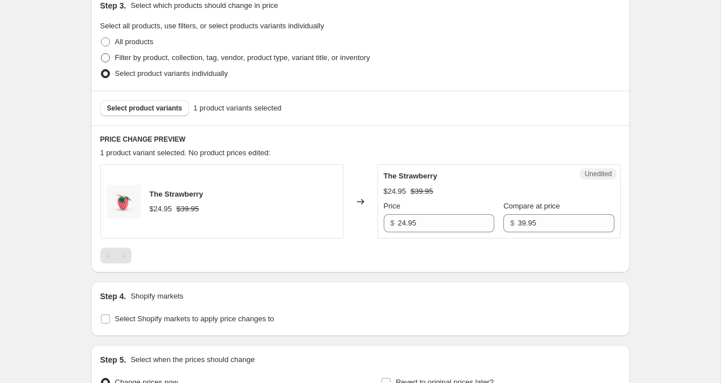
scroll to position [333, 0]
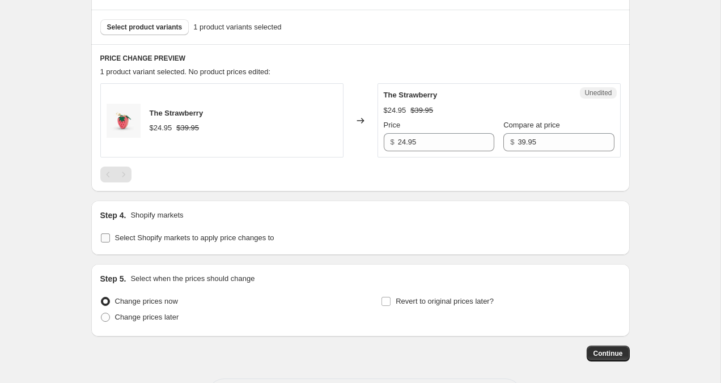
click at [107, 237] on input "Select Shopify markets to apply price changes to" at bounding box center [105, 237] width 9 height 9
checkbox input "true"
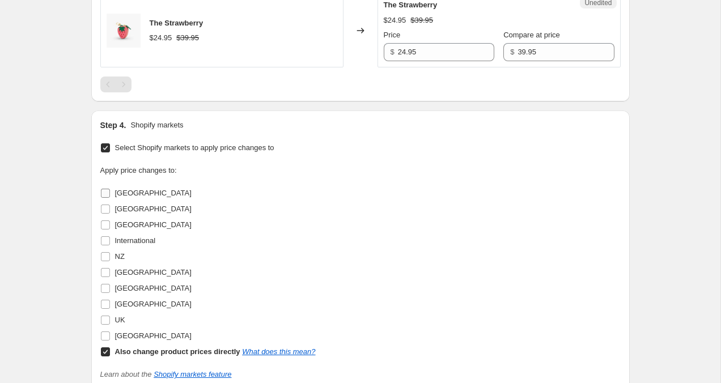
scroll to position [433, 0]
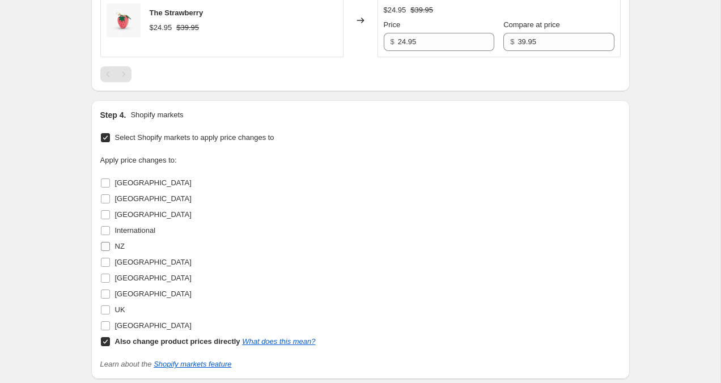
click at [105, 245] on input "NZ" at bounding box center [105, 246] width 9 height 9
checkbox input "true"
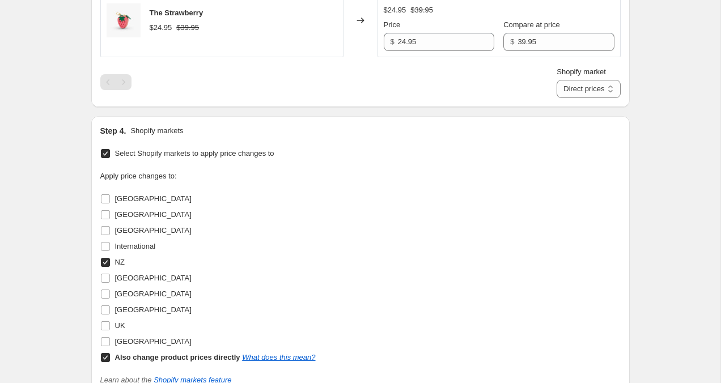
click at [105, 359] on input "Also change product prices directly What does this mean?" at bounding box center [105, 357] width 9 height 9
checkbox input "false"
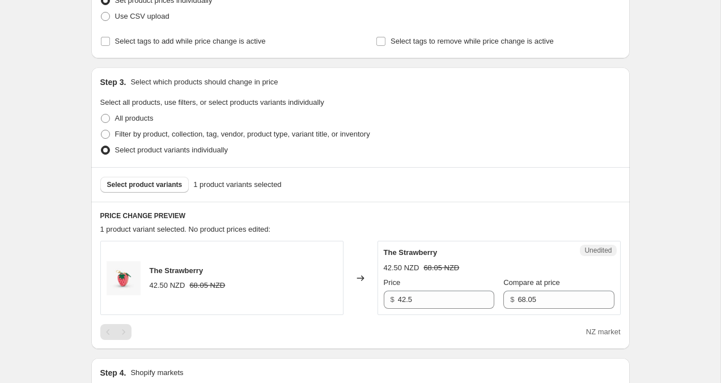
scroll to position [177, 0]
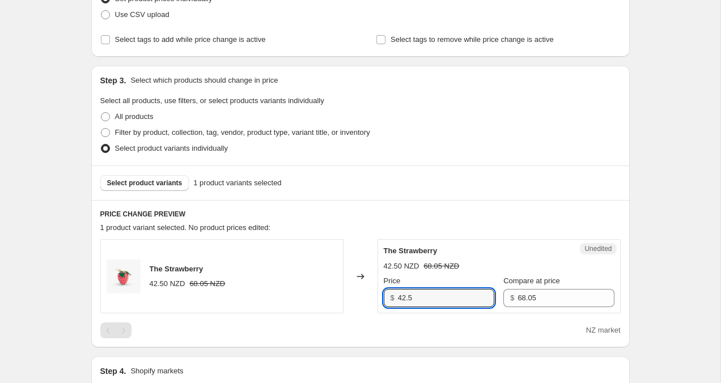
drag, startPoint x: 443, startPoint y: 294, endPoint x: 341, endPoint y: 298, distance: 101.5
click at [341, 298] on div "The Strawberry 42.50 NZD 68.05 NZD Changed to Unedited The Strawberry 42.50 NZD…" at bounding box center [360, 276] width 520 height 74
type input "39.95"
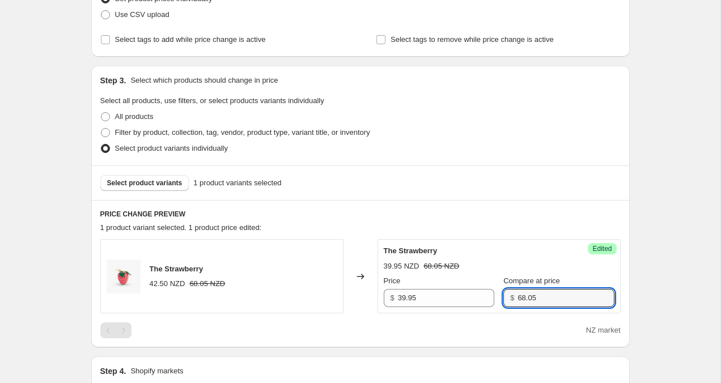
drag, startPoint x: 548, startPoint y: 297, endPoint x: 504, endPoint y: 301, distance: 44.3
click at [504, 301] on div "$ 68.05" at bounding box center [558, 298] width 110 height 18
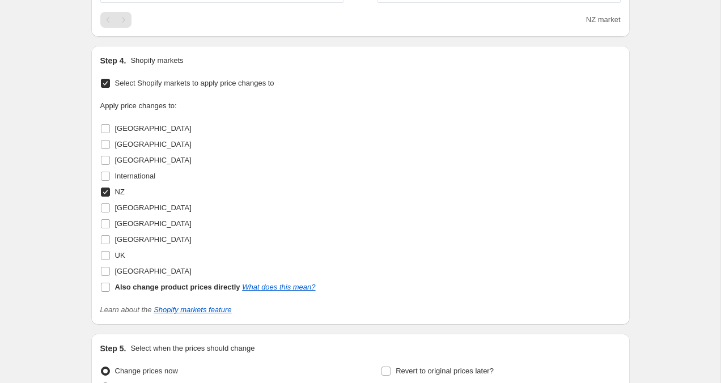
scroll to position [605, 0]
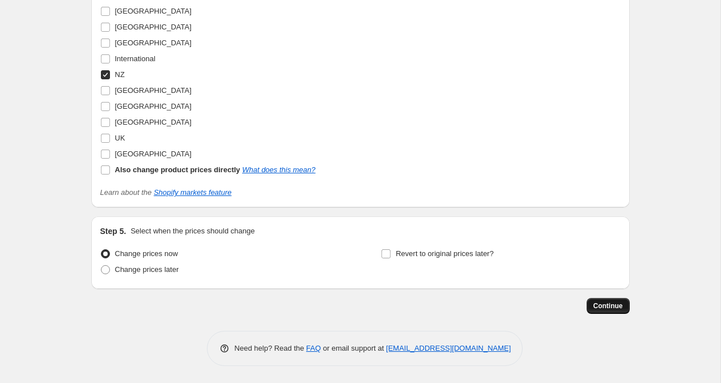
type input "59.95"
click at [626, 311] on button "Continue" at bounding box center [607, 306] width 43 height 16
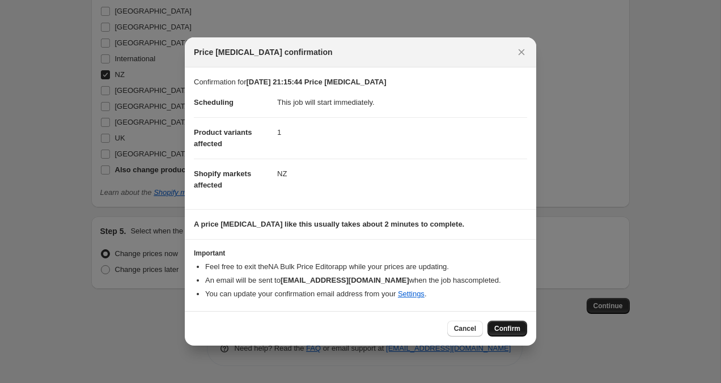
click at [512, 331] on span "Confirm" at bounding box center [507, 328] width 26 height 9
